Goal: Transaction & Acquisition: Book appointment/travel/reservation

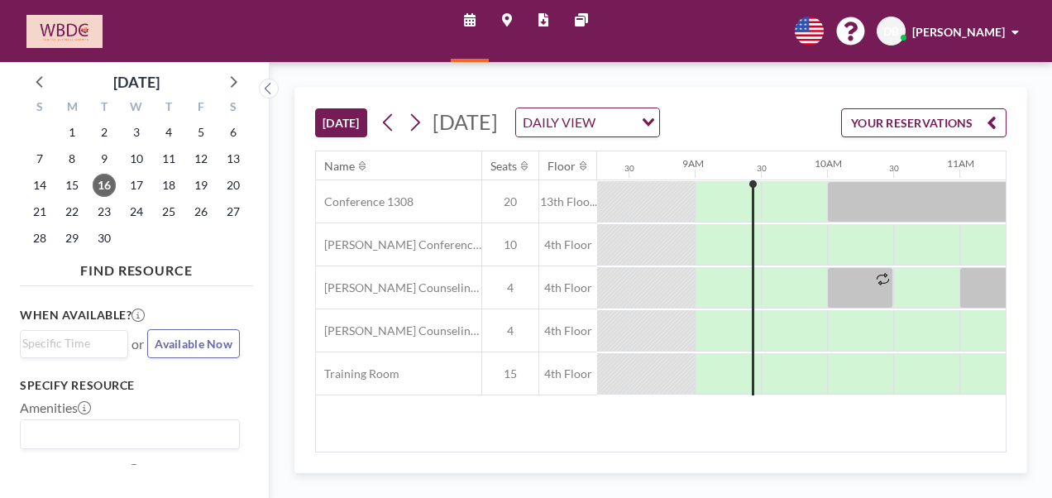
scroll to position [0, 1125]
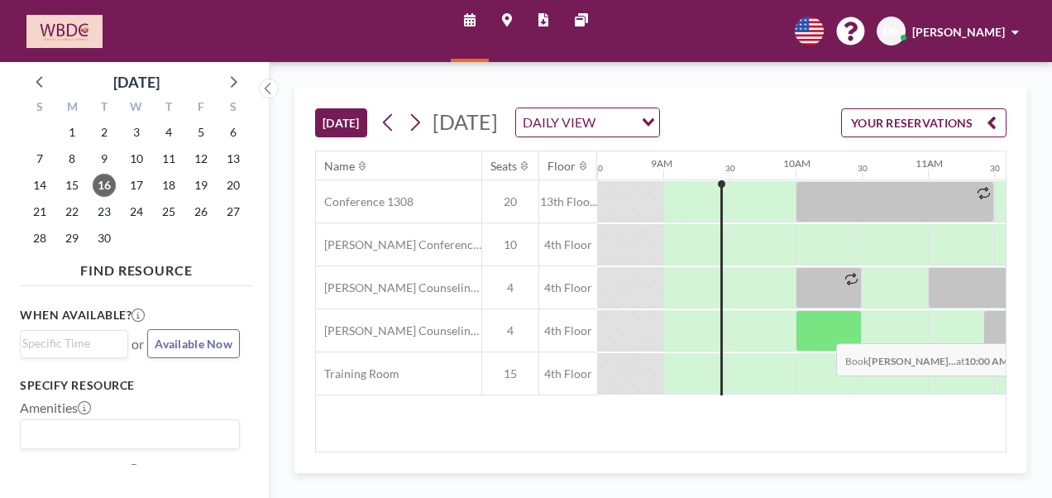
click at [823, 351] on div at bounding box center [828, 330] width 66 height 41
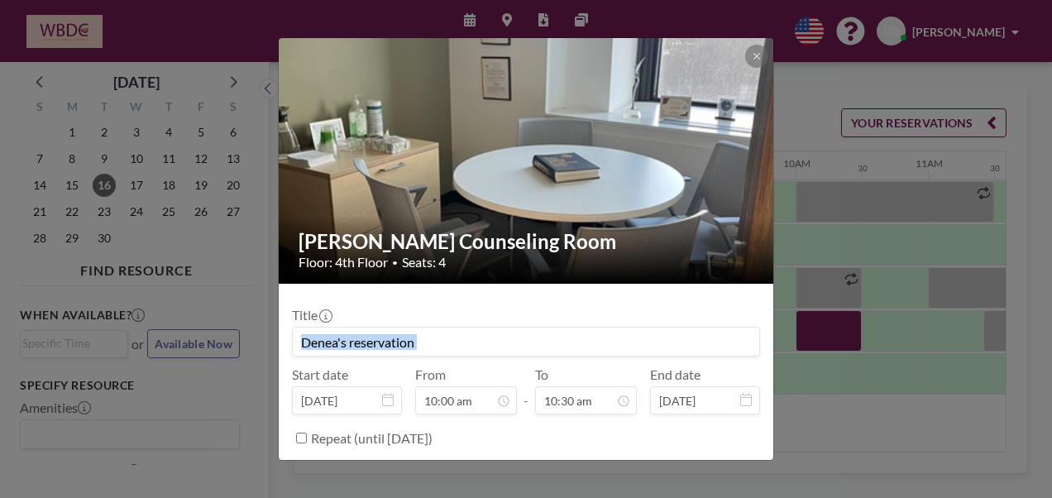
click at [823, 352] on div "Serlin Counseling Room Floor: 4th Floor • Seats: 4 Title Start date Sep 16, 202…" at bounding box center [526, 249] width 1052 height 498
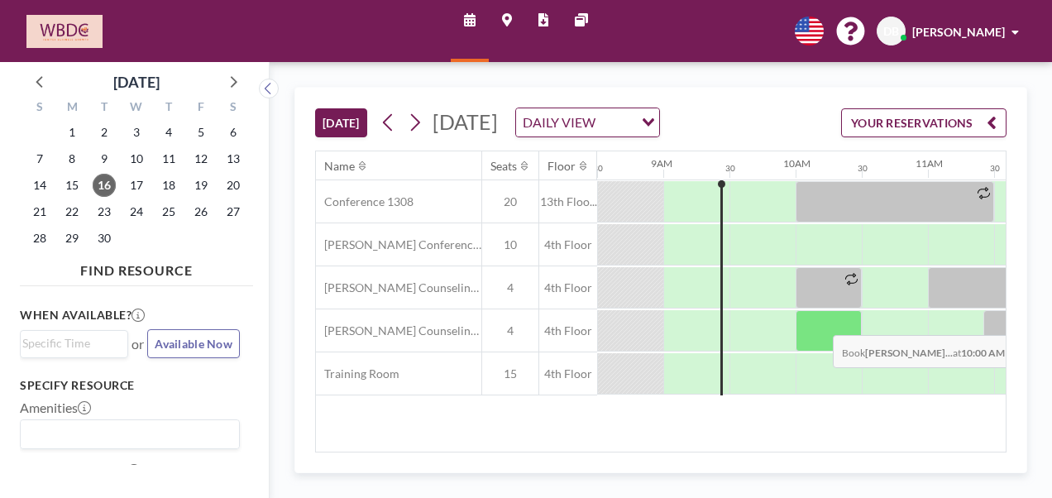
click at [820, 344] on div at bounding box center [828, 330] width 66 height 41
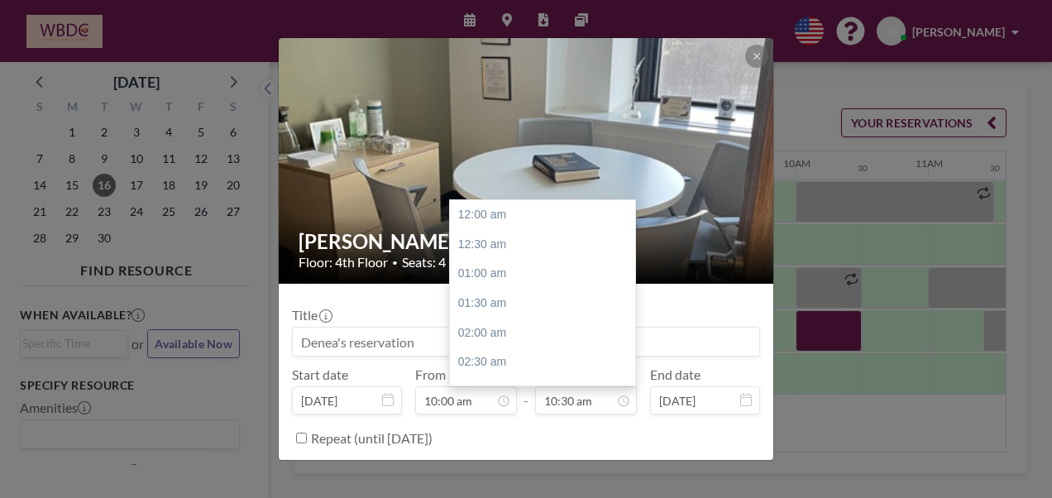
scroll to position [618, 0]
click at [529, 243] on div "11:00 am" at bounding box center [546, 245] width 193 height 30
type input "11:00 am"
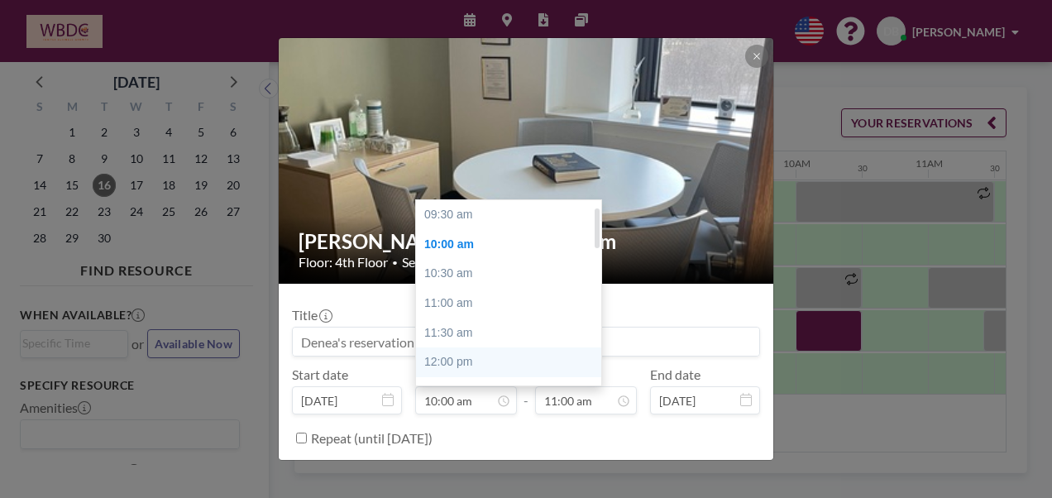
scroll to position [30, 0]
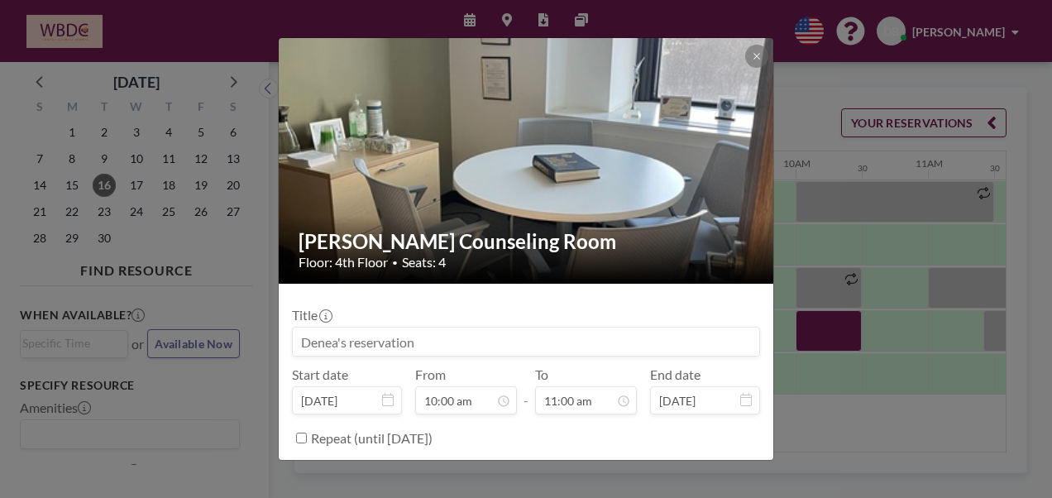
click at [337, 339] on input at bounding box center [526, 341] width 466 height 28
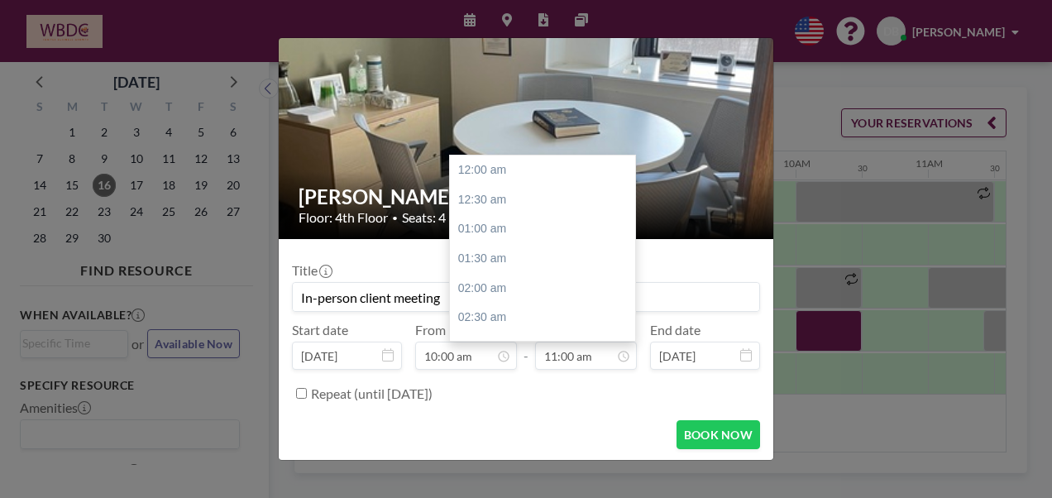
scroll to position [647, 0]
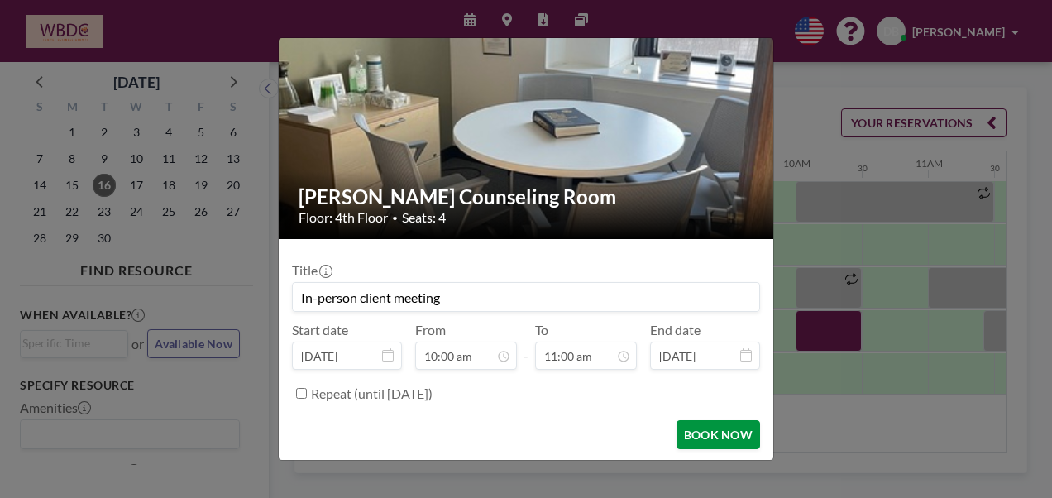
type input "In-person client meeting"
click at [684, 430] on button "BOOK NOW" at bounding box center [718, 434] width 84 height 29
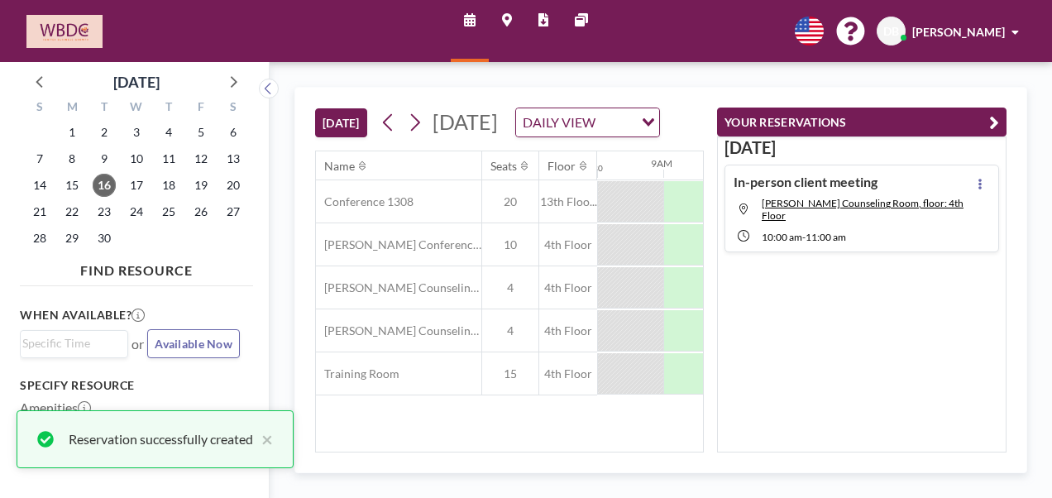
click at [990, 125] on icon "button" at bounding box center [994, 122] width 10 height 20
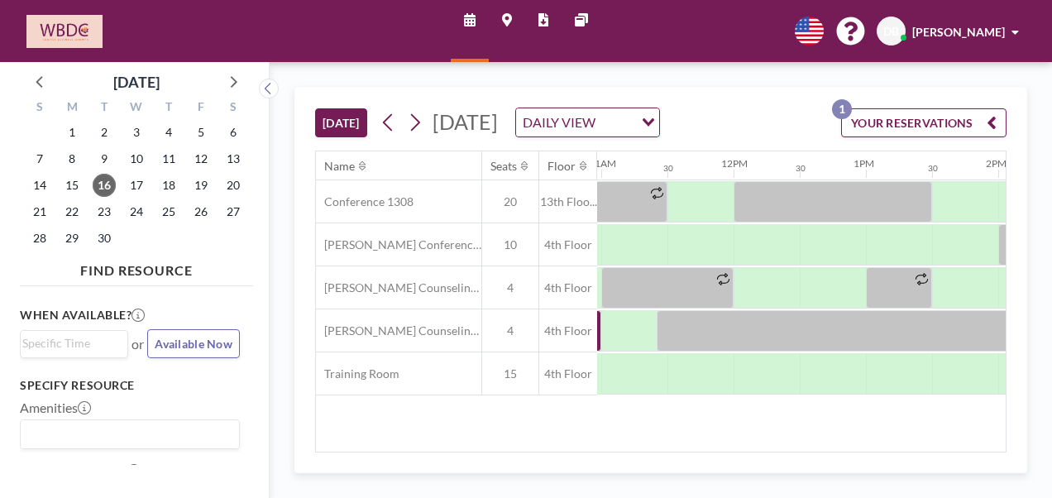
scroll to position [0, 1491]
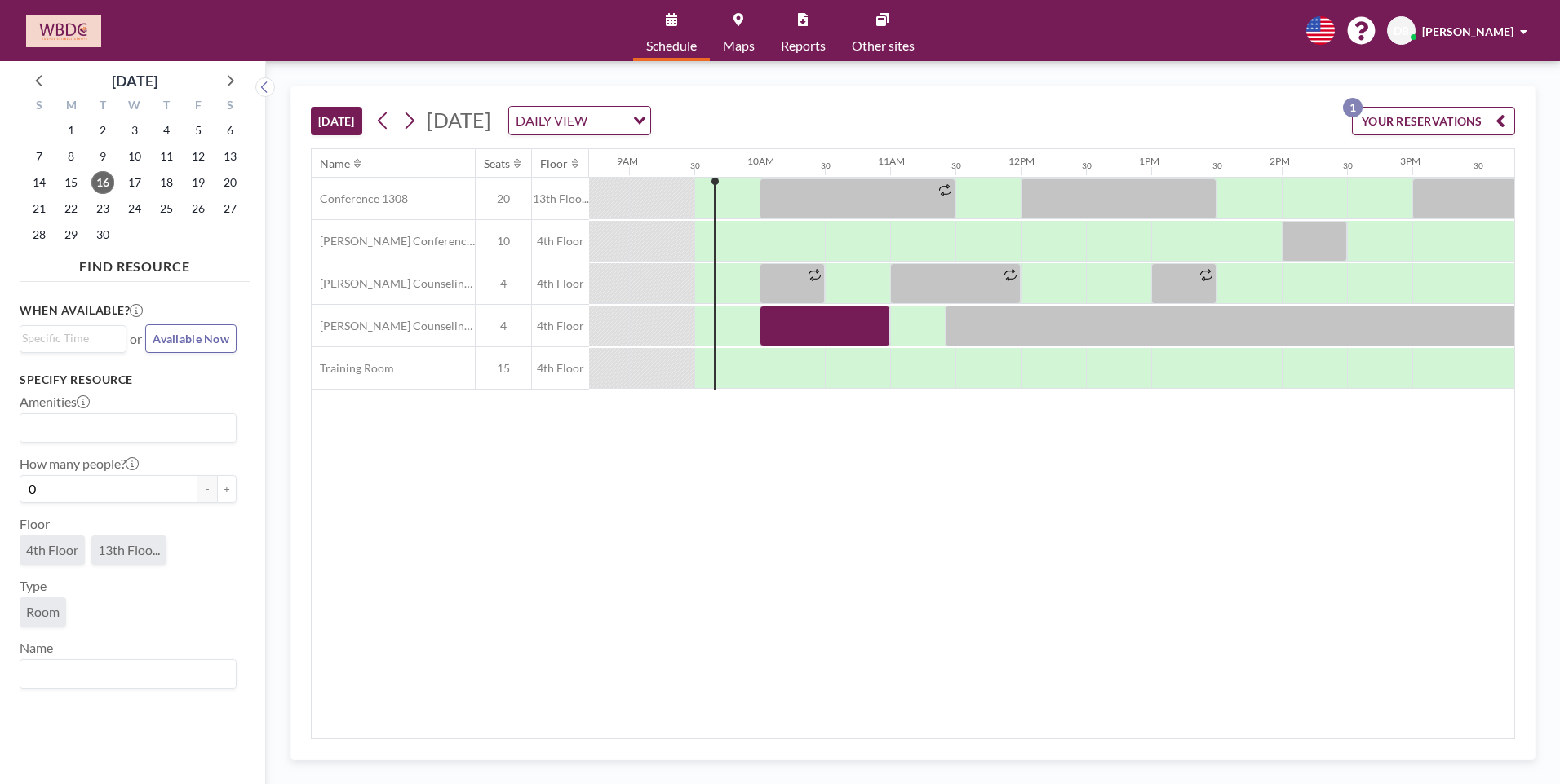
scroll to position [0, 1175]
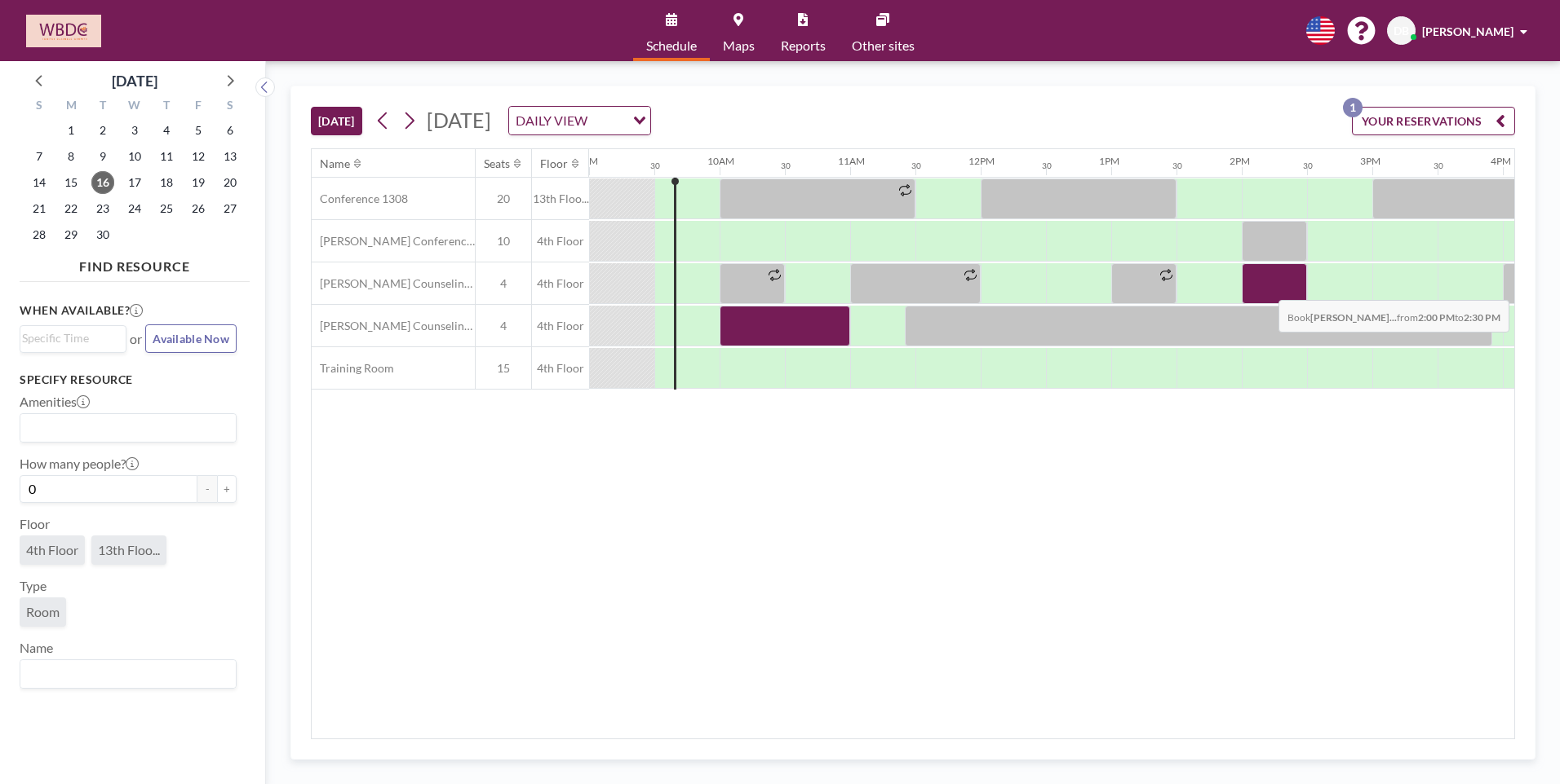
click at [1265, 288] on div at bounding box center [1274, 283] width 65 height 40
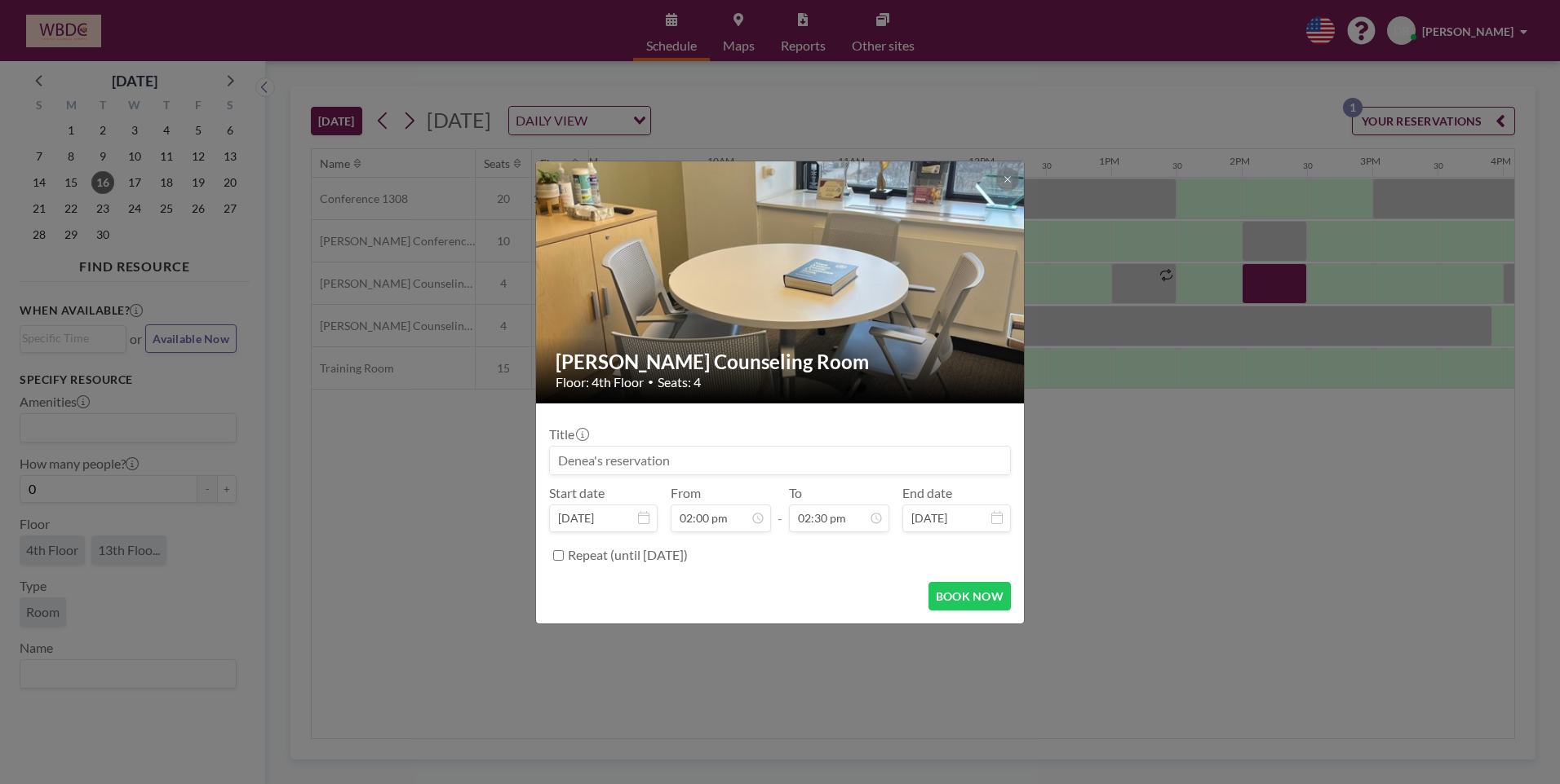
click at [652, 463] on input at bounding box center [780, 461] width 460 height 28
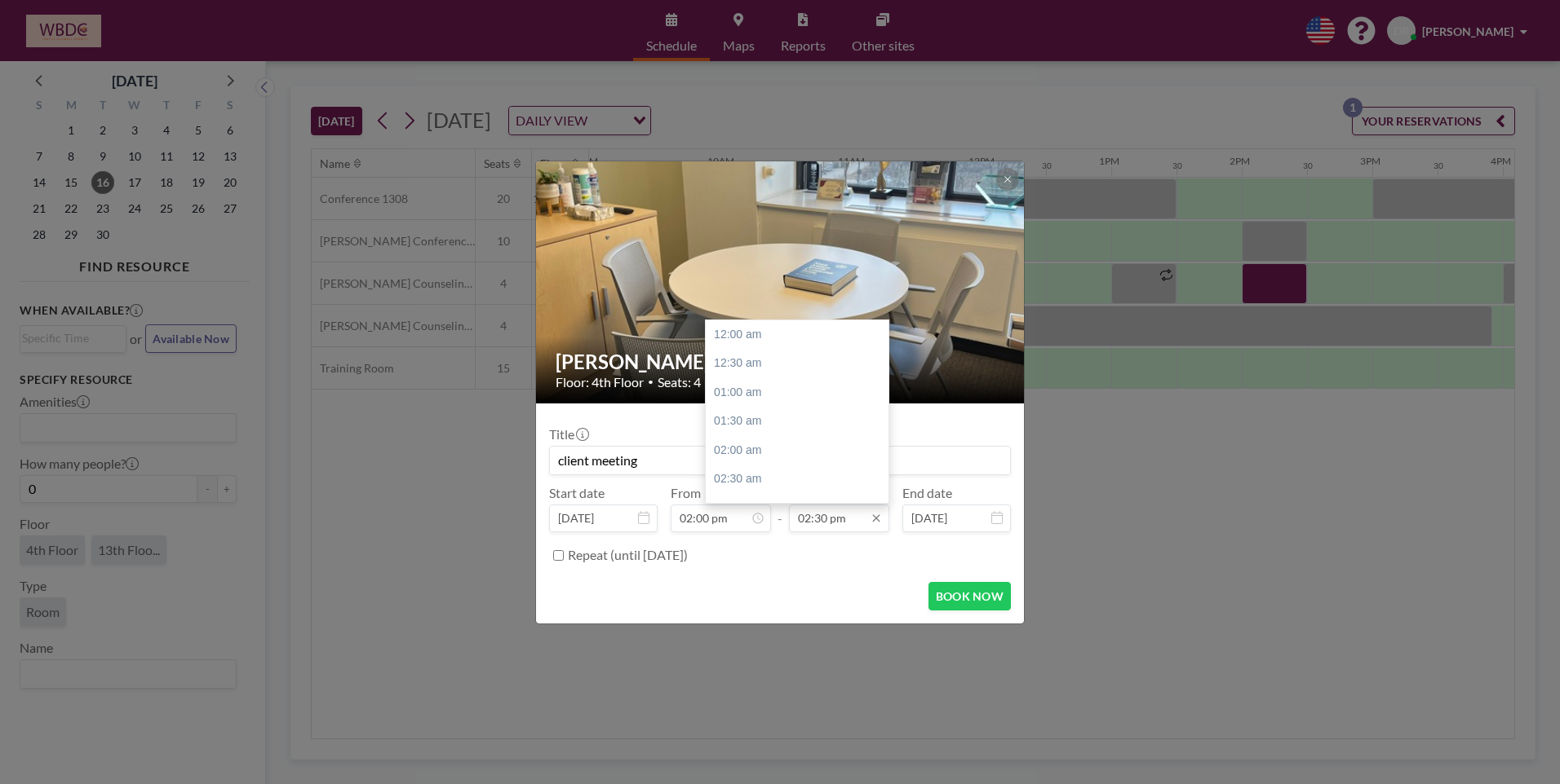
scroll to position [841, 0]
type input "client meeting"
click at [781, 367] on div "03:00 pm" at bounding box center [800, 364] width 190 height 30
type input "03:00 pm"
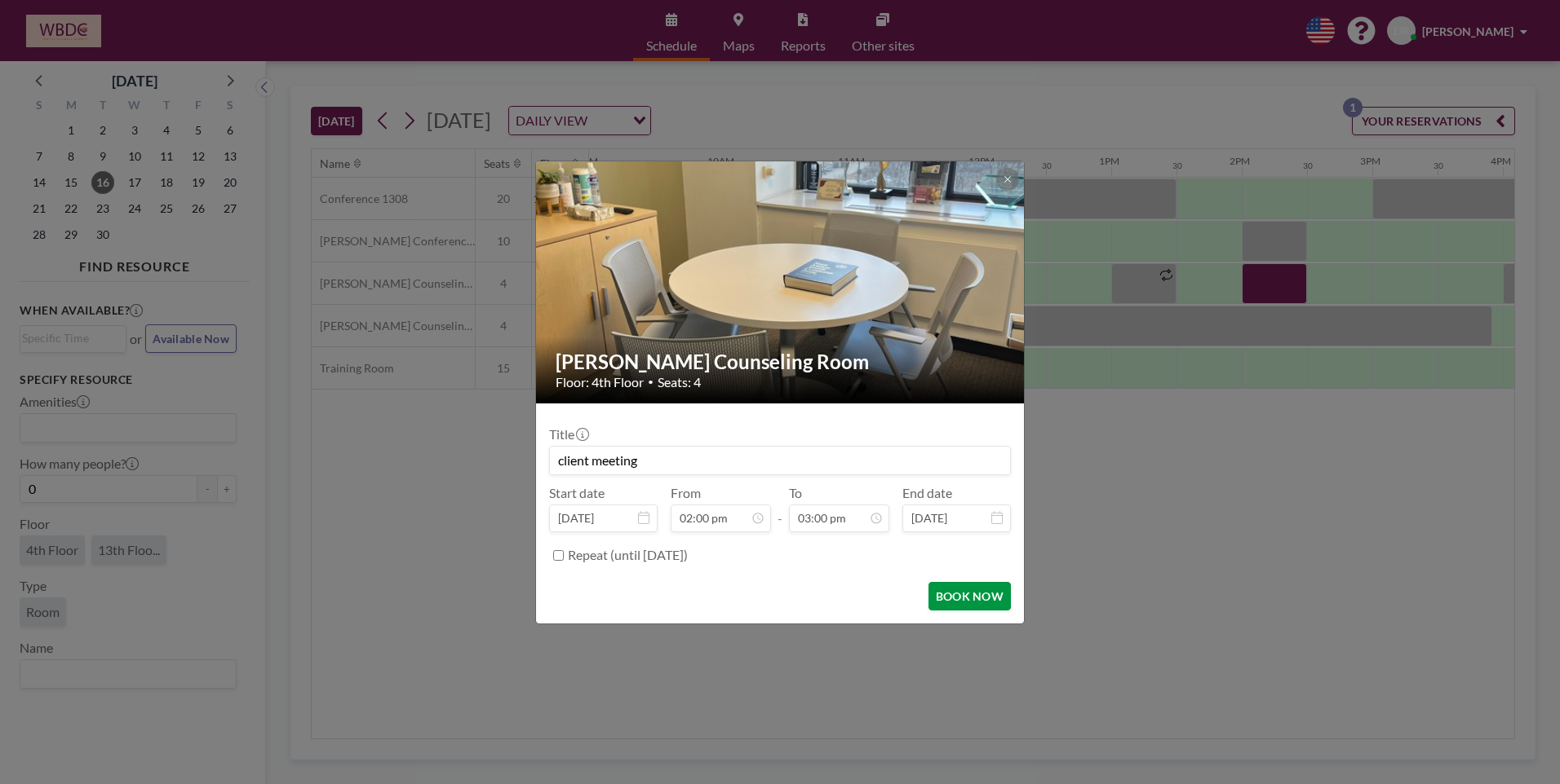
click at [951, 593] on button "BOOK NOW" at bounding box center [970, 596] width 83 height 29
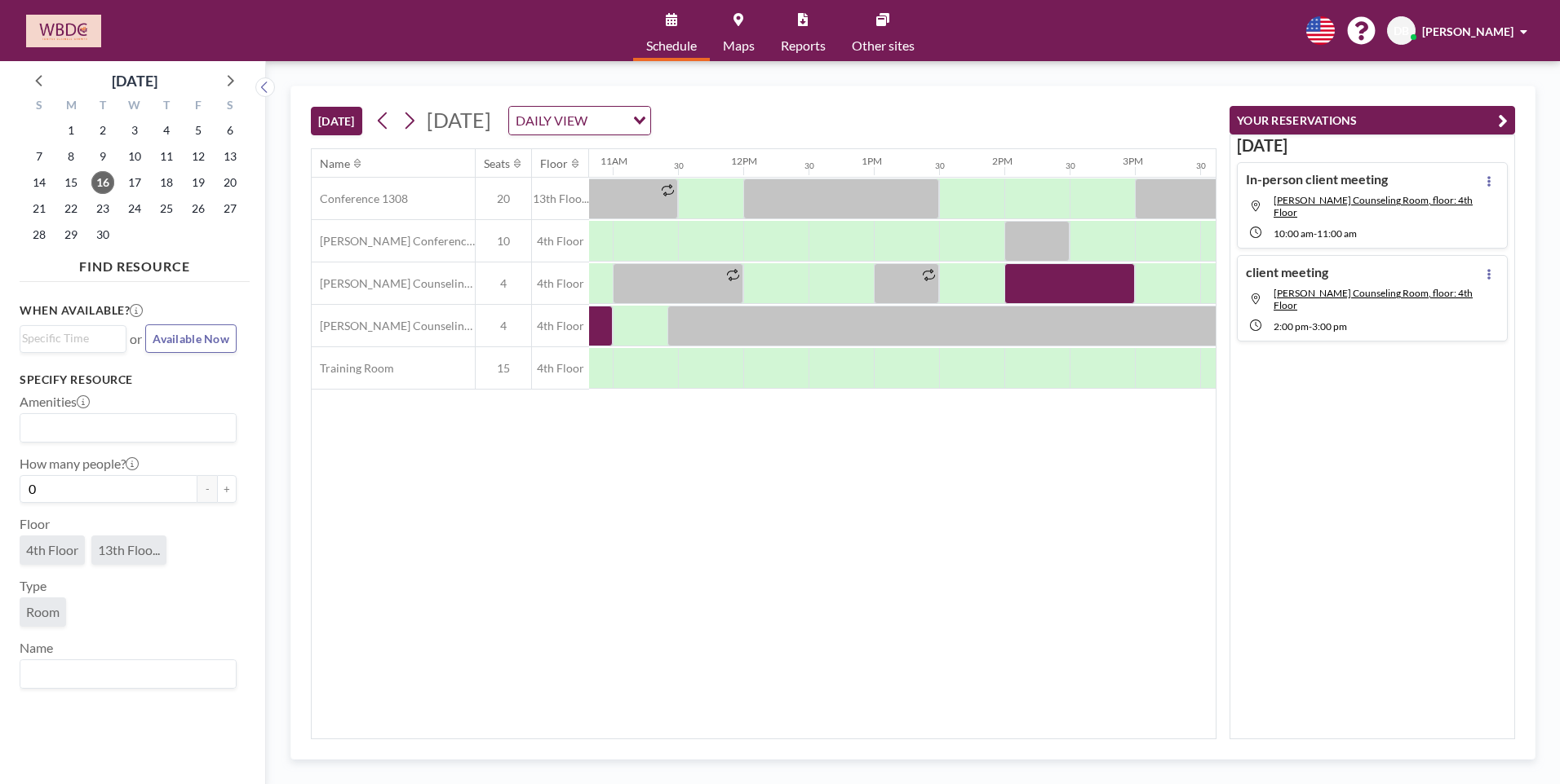
scroll to position [0, 1372]
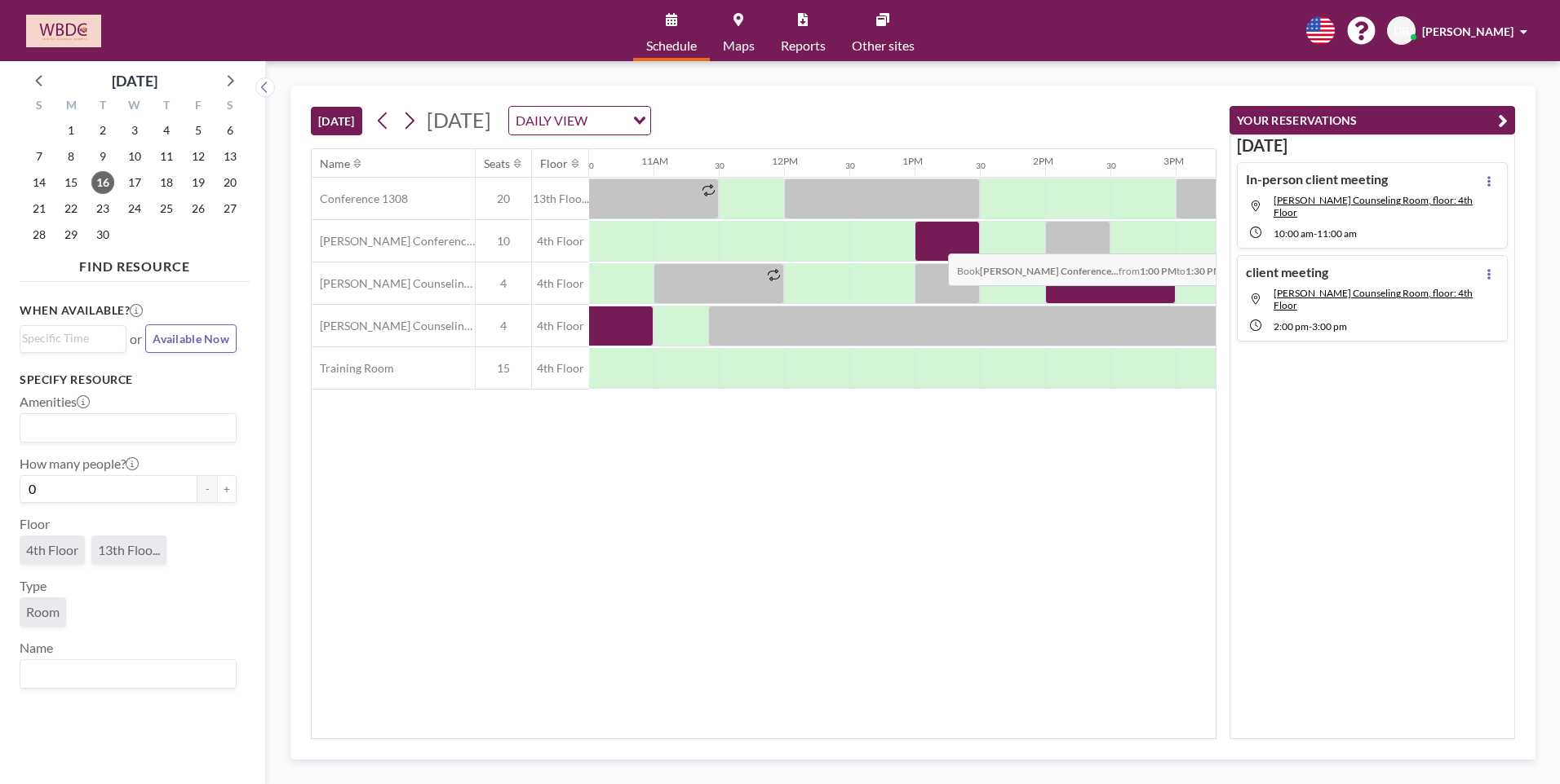
click at [935, 242] on div at bounding box center [947, 241] width 65 height 40
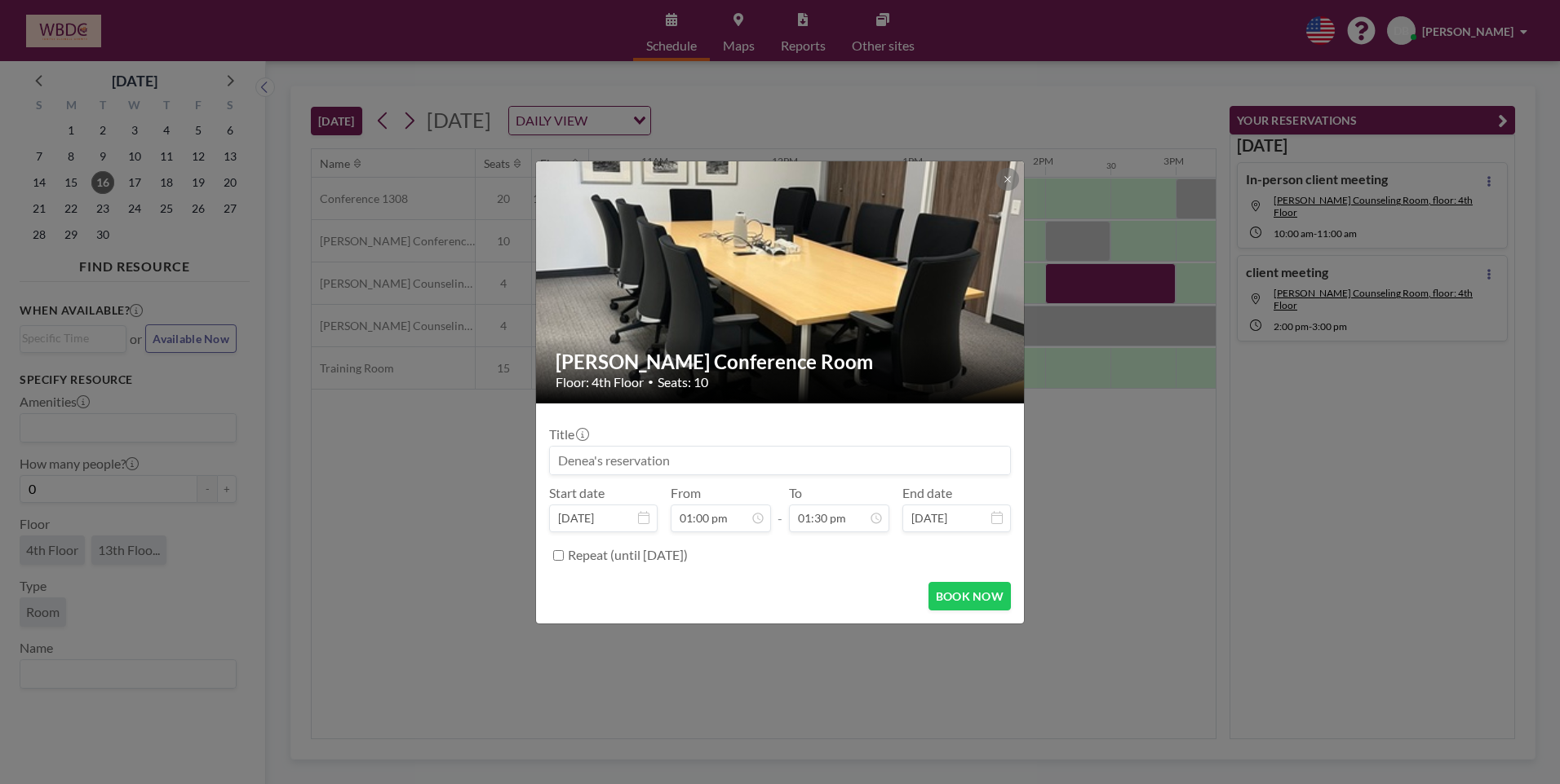
click at [935, 242] on div at bounding box center [780, 283] width 489 height 243
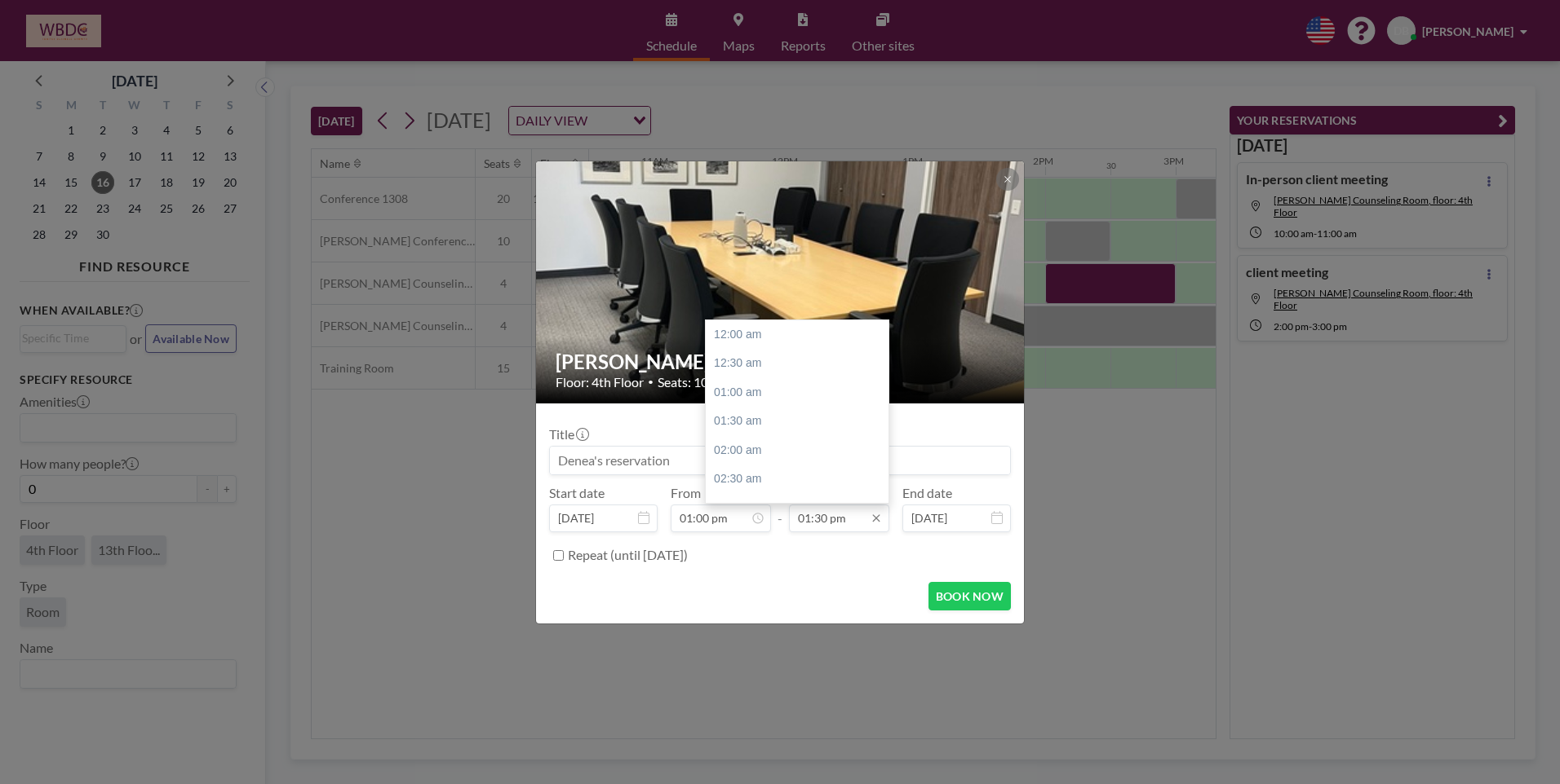
scroll to position [784, 0]
click at [779, 365] on div "02:00 pm" at bounding box center [800, 364] width 190 height 30
type input "02:00 pm"
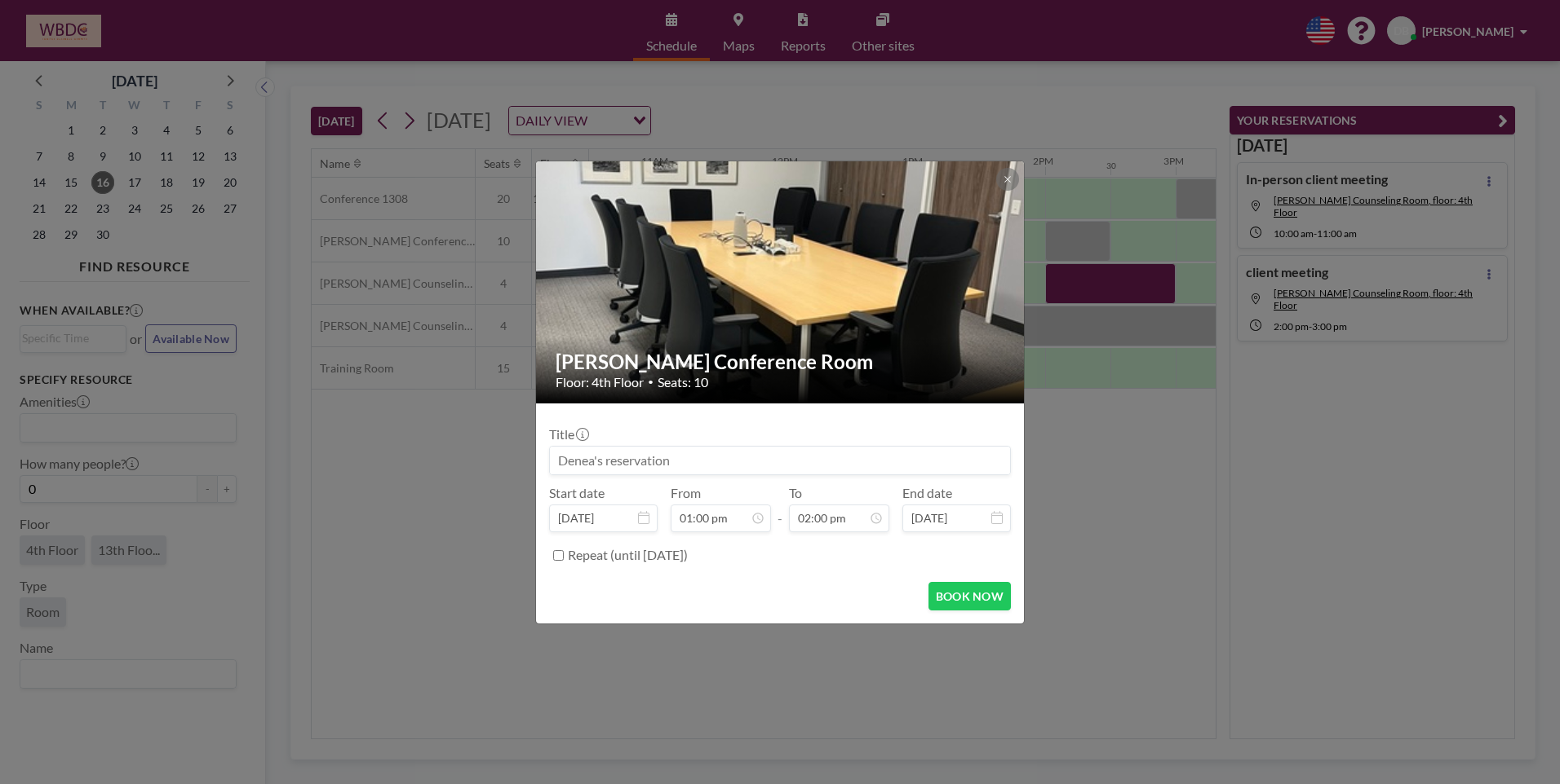
click at [664, 459] on input at bounding box center [780, 461] width 460 height 28
type input "Client appointment"
click at [955, 601] on button "BOOK NOW" at bounding box center [970, 596] width 83 height 29
